Goal: Information Seeking & Learning: Learn about a topic

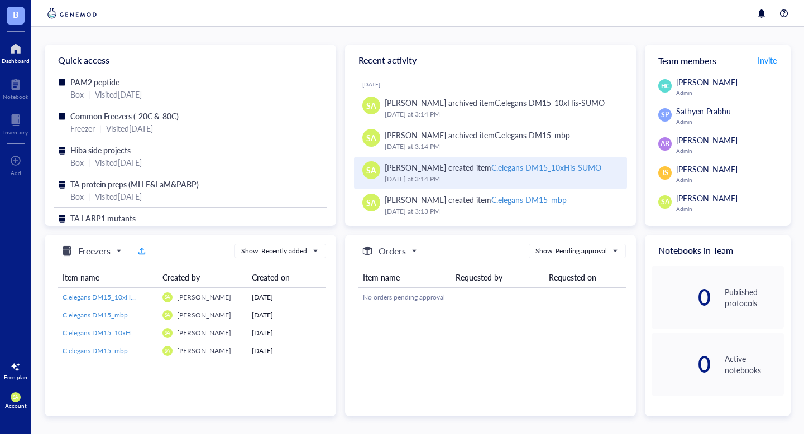
click at [501, 165] on div "C.elegans DM15_10xHis-SUMO" at bounding box center [546, 167] width 110 height 11
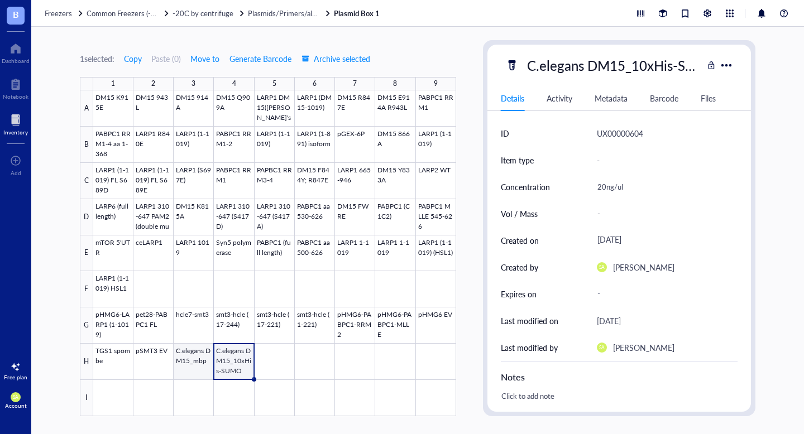
click at [198, 374] on div at bounding box center [274, 253] width 363 height 326
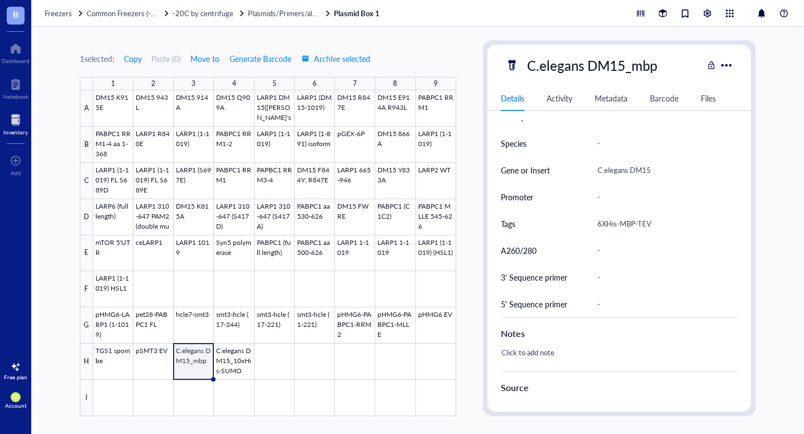
scroll to position [458, 0]
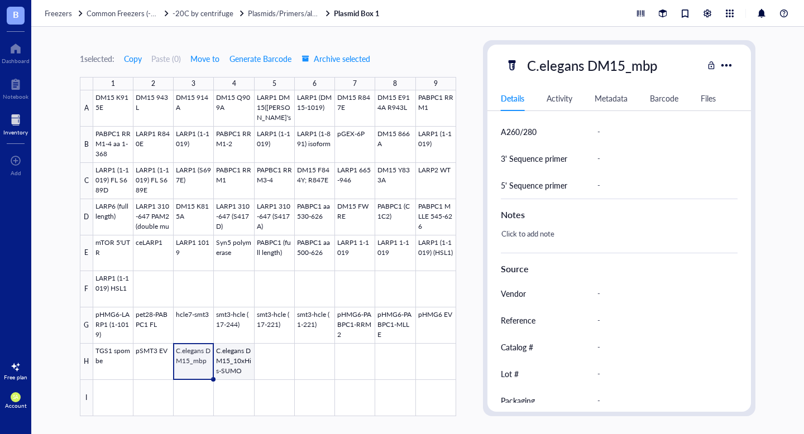
click at [238, 363] on div at bounding box center [274, 253] width 363 height 326
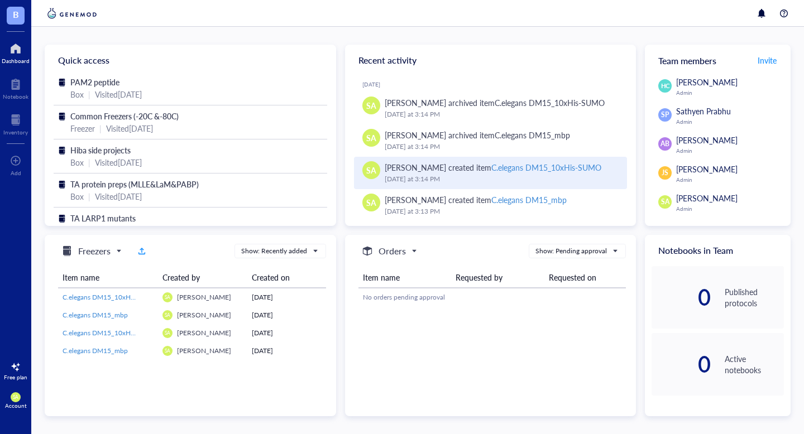
click at [446, 170] on div "Sanika Ambre created item C.elegans DM15_10xHis-SUMO" at bounding box center [493, 167] width 217 height 12
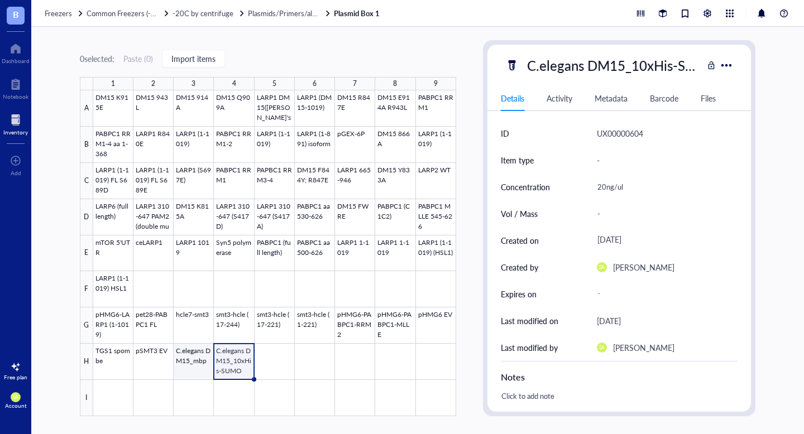
click at [200, 355] on div at bounding box center [274, 253] width 363 height 326
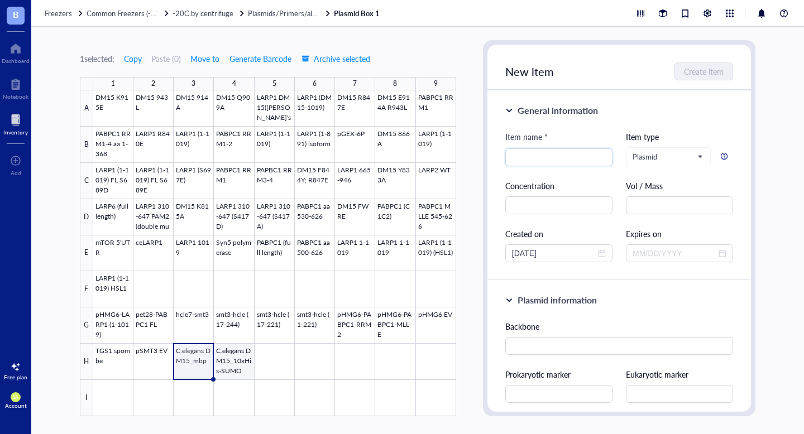
click at [223, 359] on div at bounding box center [274, 253] width 363 height 326
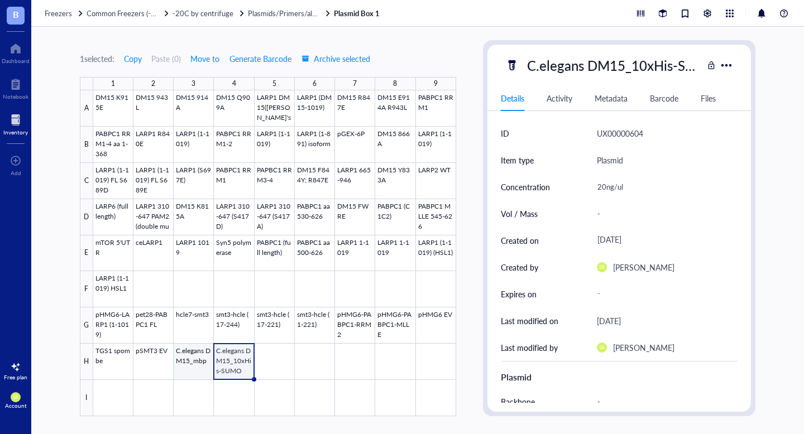
click at [186, 365] on div at bounding box center [274, 253] width 363 height 326
click at [237, 370] on div at bounding box center [274, 253] width 363 height 326
